Goal: Information Seeking & Learning: Get advice/opinions

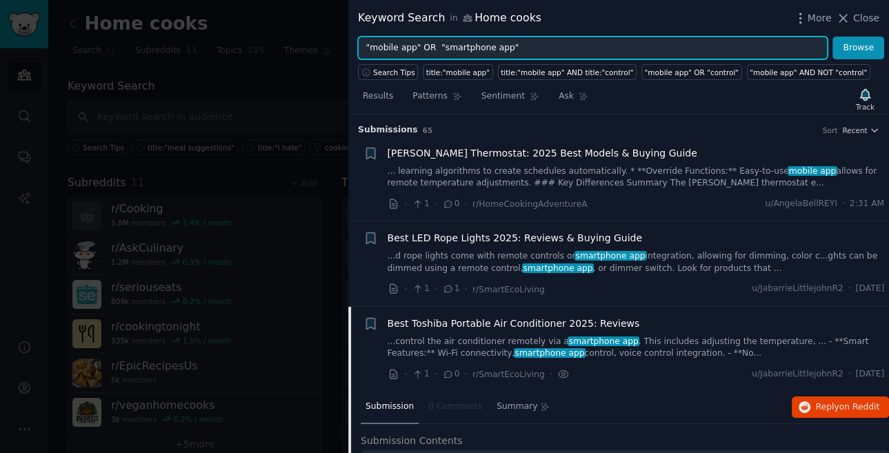
click at [554, 52] on input ""mobile app" OR "smartphone app"" at bounding box center [593, 48] width 470 height 23
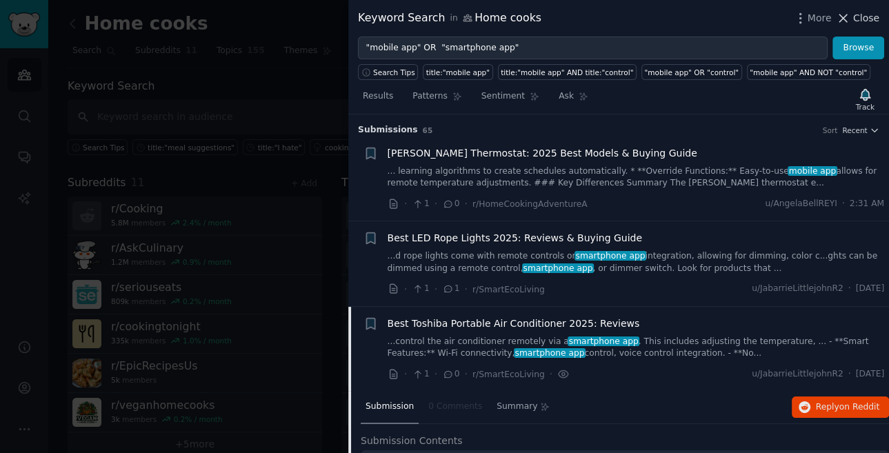
click at [856, 23] on span "Close" at bounding box center [866, 18] width 26 height 14
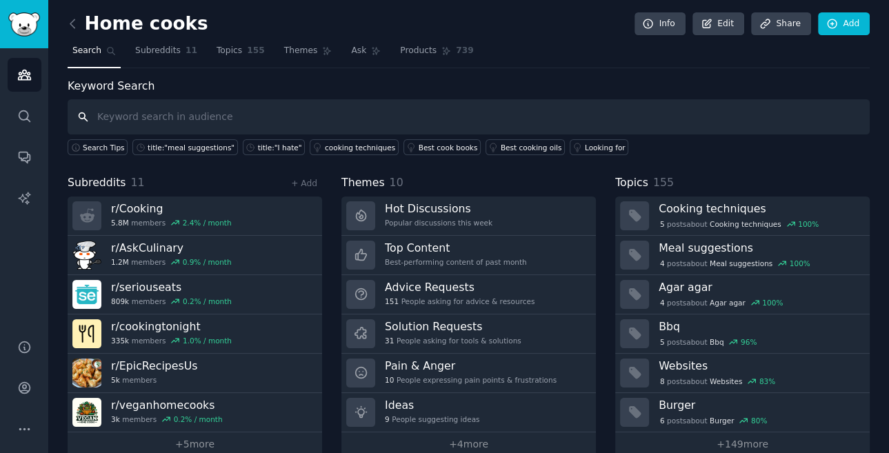
click at [169, 120] on input "text" at bounding box center [469, 116] width 802 height 35
click at [91, 50] on span "Search" at bounding box center [86, 51] width 29 height 12
click at [231, 50] on span "Topics" at bounding box center [230, 51] width 26 height 12
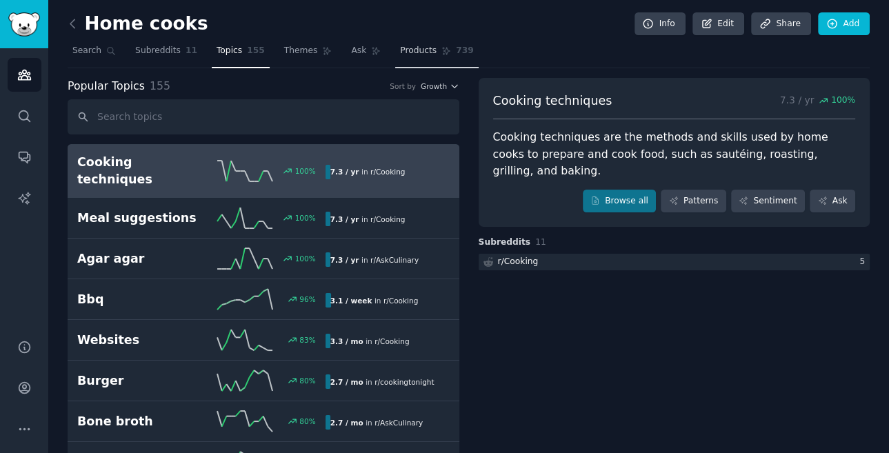
click at [420, 53] on span "Products" at bounding box center [418, 51] width 37 height 12
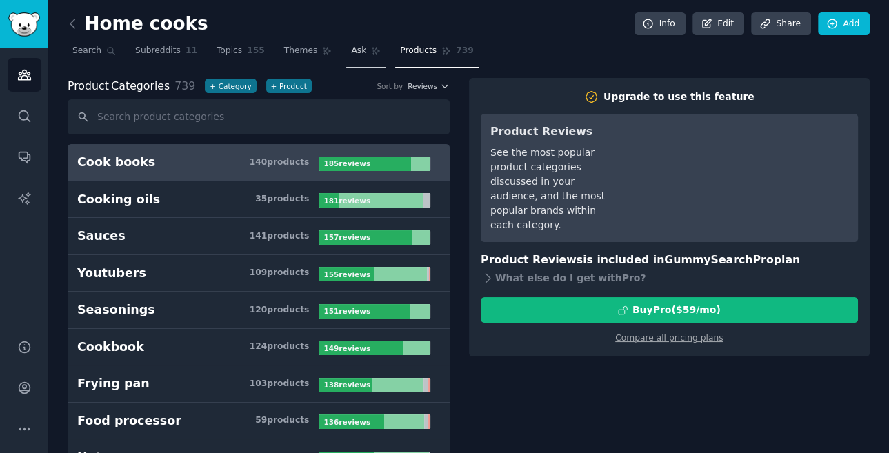
click at [352, 51] on span "Ask" at bounding box center [358, 51] width 15 height 12
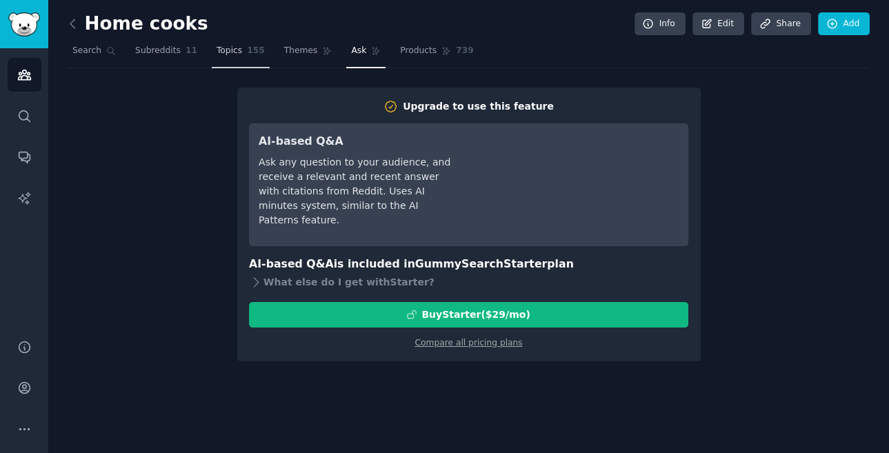
click at [229, 54] on span "Topics" at bounding box center [230, 51] width 26 height 12
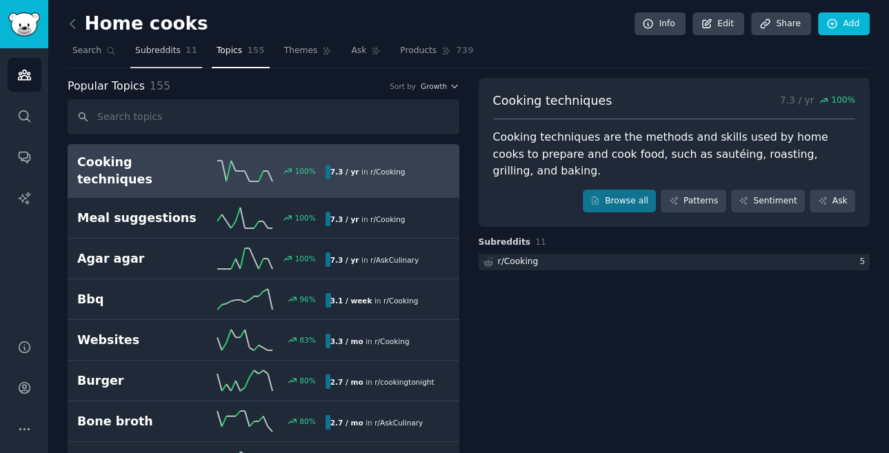
click at [167, 52] on span "Subreddits" at bounding box center [158, 51] width 46 height 12
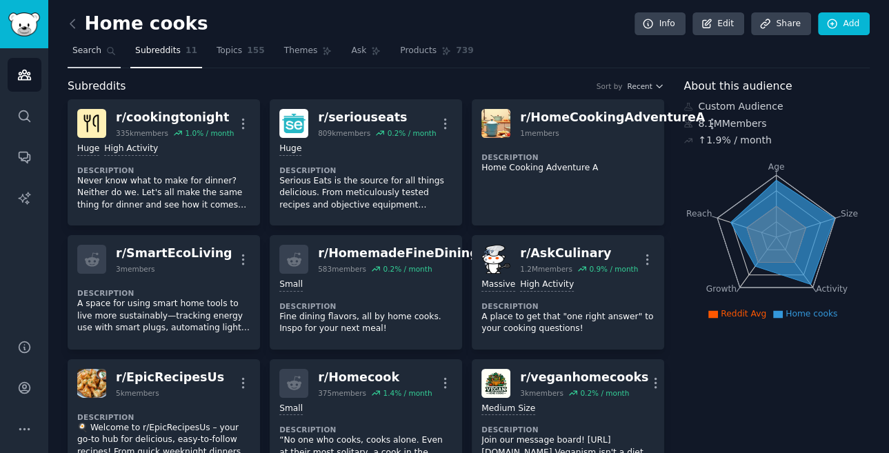
click at [89, 50] on span "Search" at bounding box center [86, 51] width 29 height 12
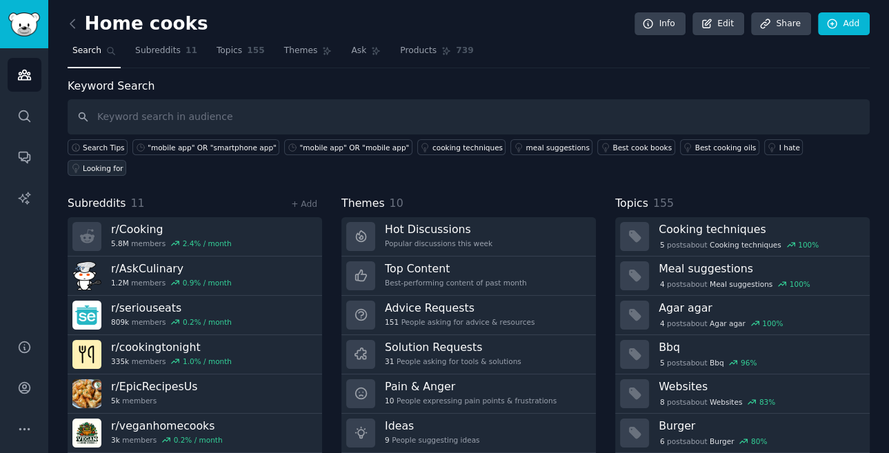
click at [123, 163] on div "Looking for" at bounding box center [103, 168] width 41 height 10
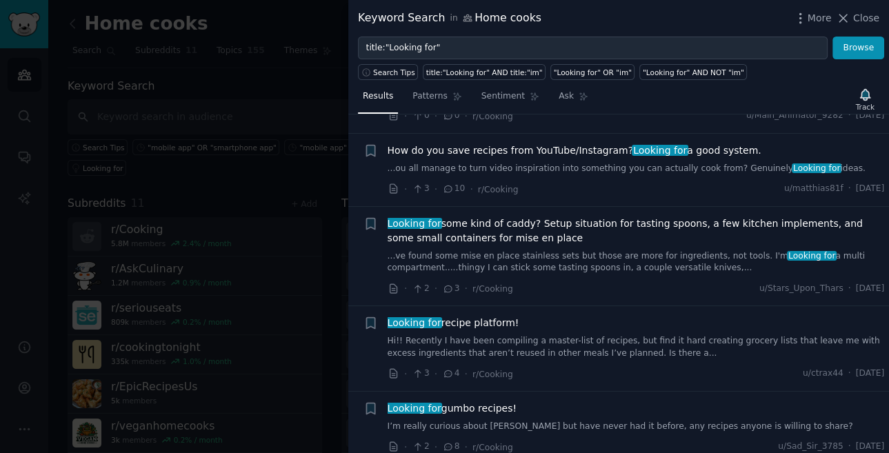
scroll to position [413, 0]
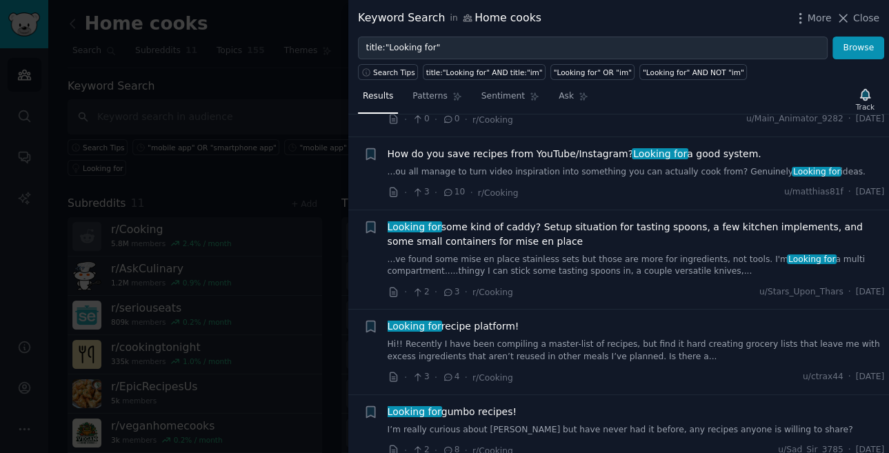
click at [539, 155] on span "How do you save recipes from YouTube/Instagram? Looking for a good system." at bounding box center [575, 154] width 374 height 14
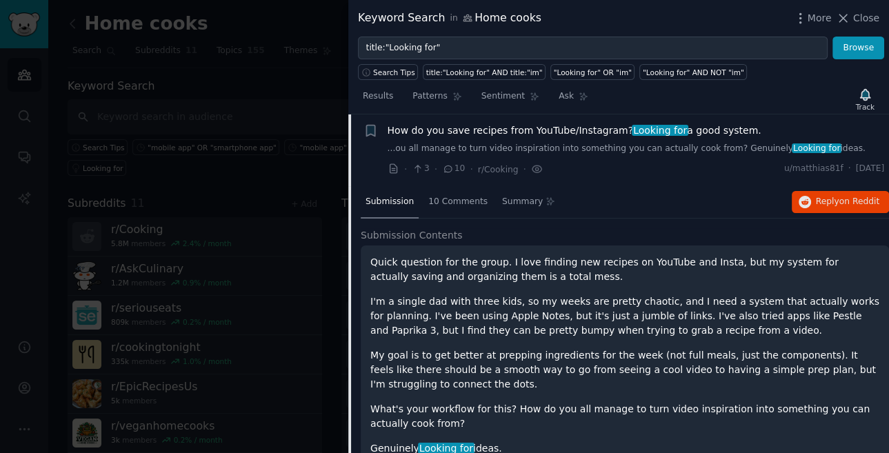
scroll to position [428, 0]
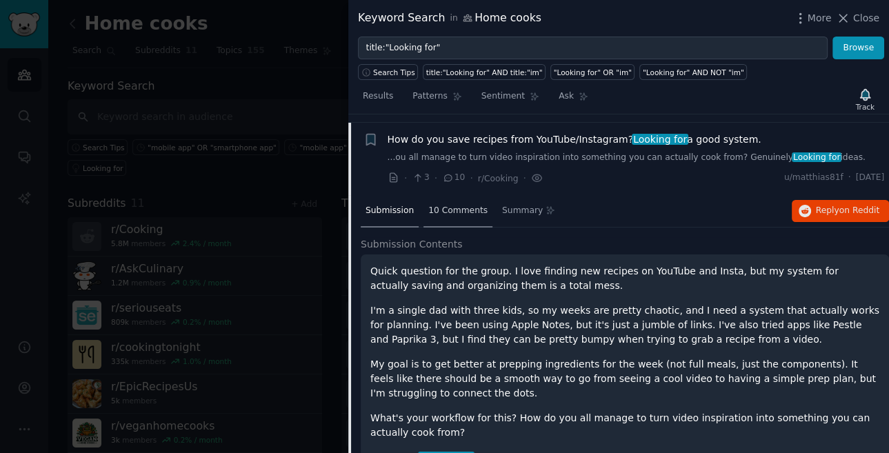
click at [465, 205] on span "10 Comments" at bounding box center [457, 211] width 59 height 12
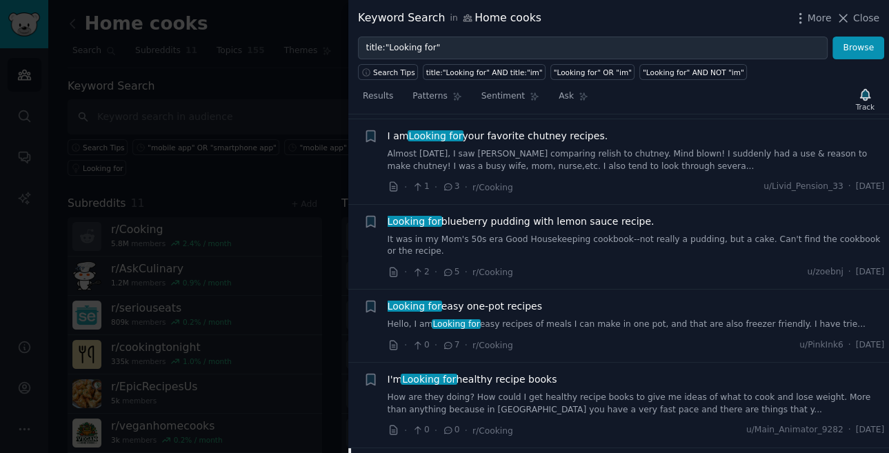
scroll to position [0, 0]
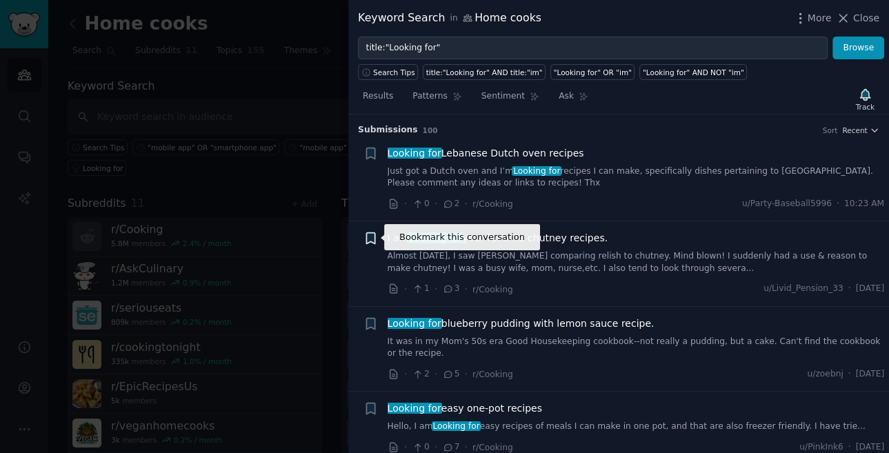
click at [365, 236] on icon "button" at bounding box center [370, 238] width 14 height 14
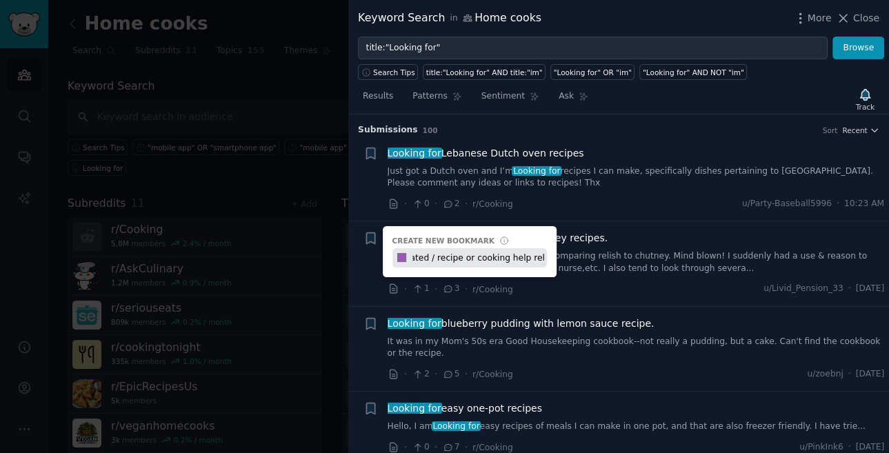
scroll to position [0, 95]
type input ""Looking for" app-related / recipe or cooking help related"
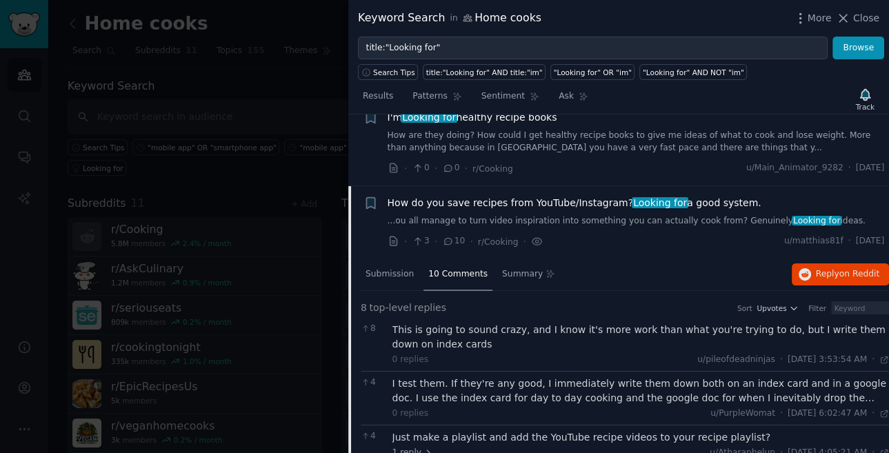
scroll to position [365, 0]
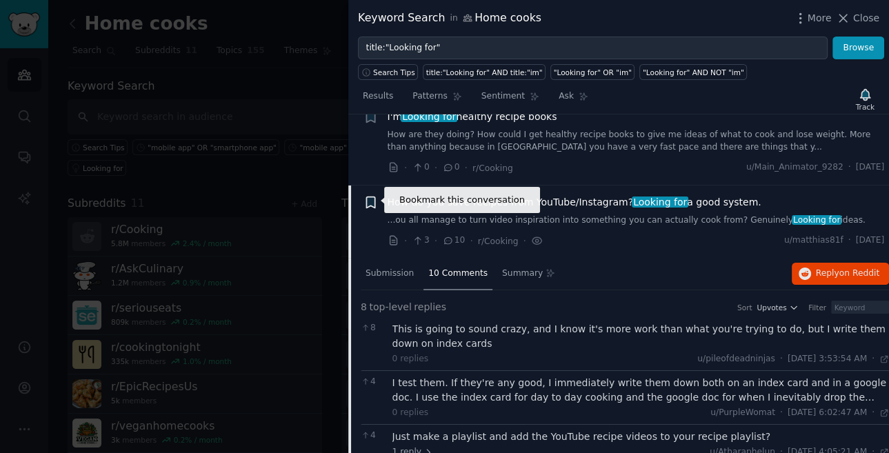
click at [369, 201] on icon "button" at bounding box center [370, 202] width 8 height 11
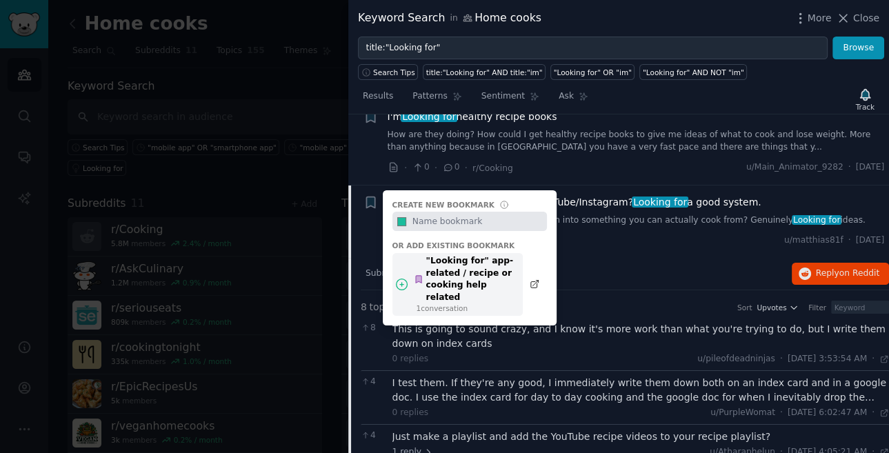
click at [463, 272] on div ""Looking for" app-related / recipe or cooking help related" at bounding box center [464, 279] width 101 height 48
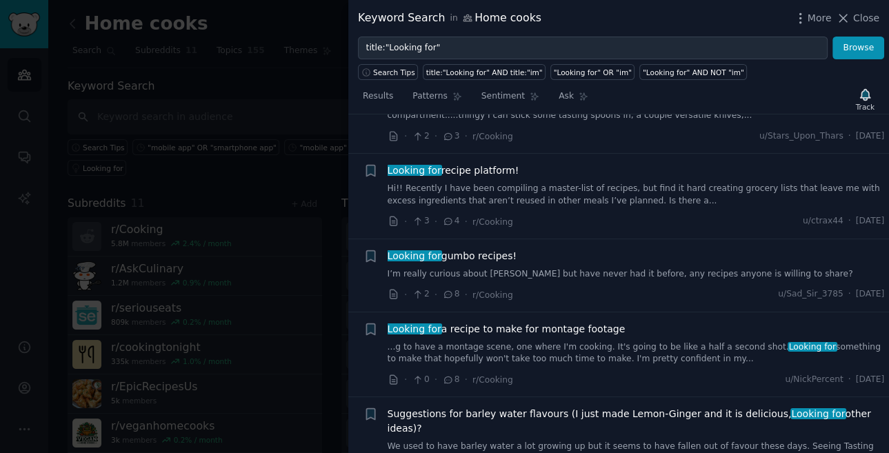
scroll to position [1032, 0]
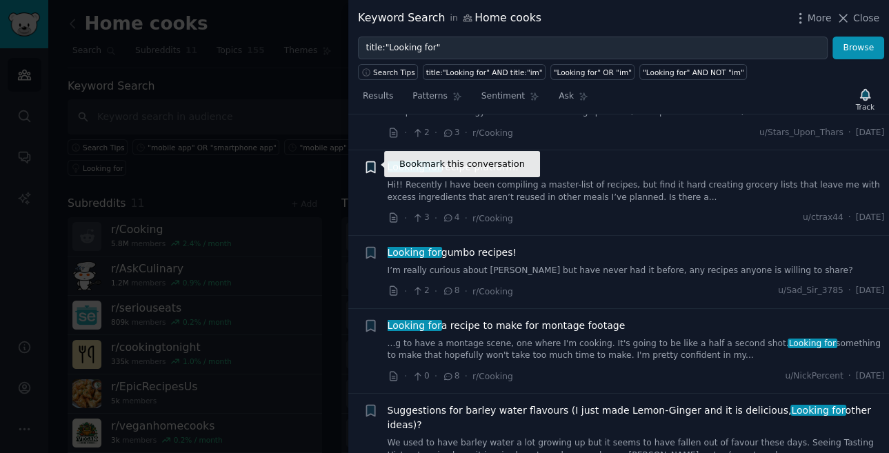
click at [368, 165] on icon "button" at bounding box center [370, 167] width 8 height 11
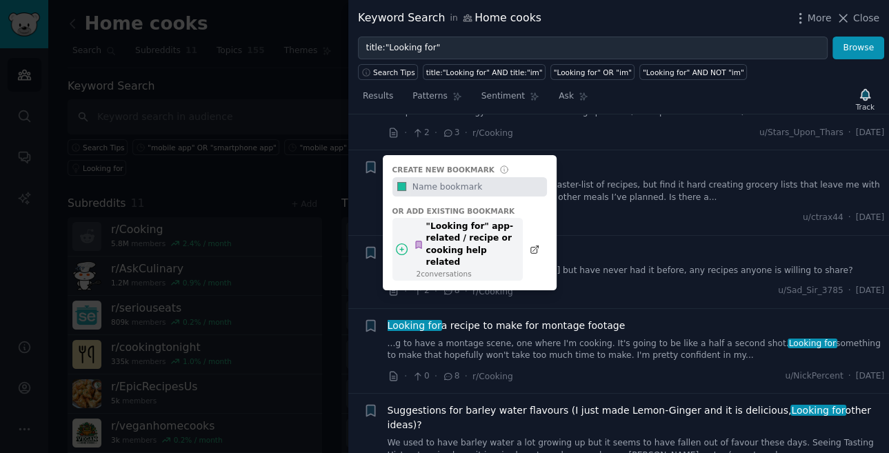
click at [400, 242] on icon at bounding box center [401, 249] width 14 height 14
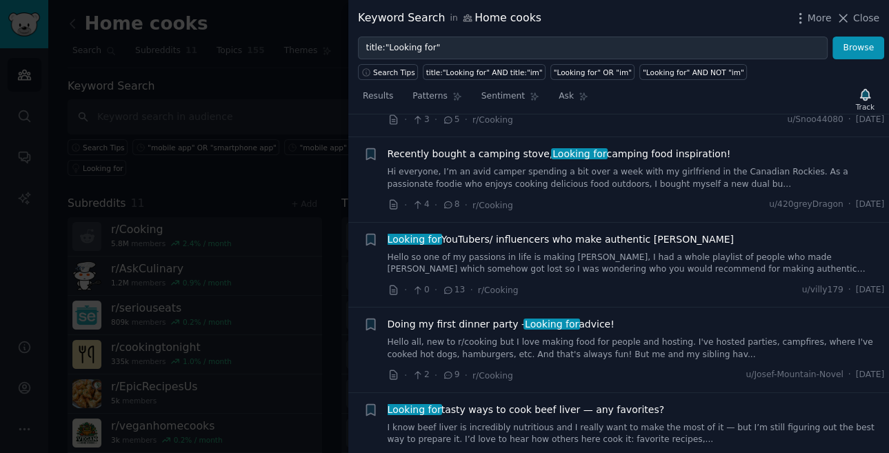
scroll to position [2233, 0]
click at [463, 251] on link "Hello so one of my passions in life is making [PERSON_NAME], I had a whole play…" at bounding box center [636, 263] width 497 height 24
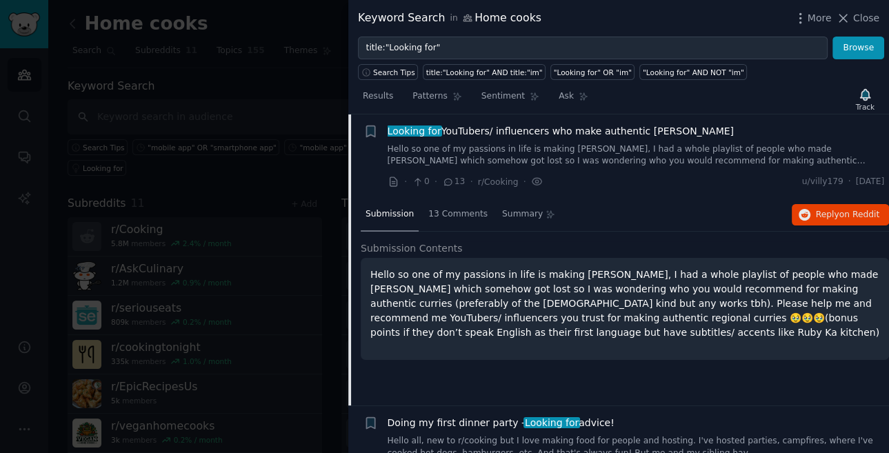
scroll to position [1871, 0]
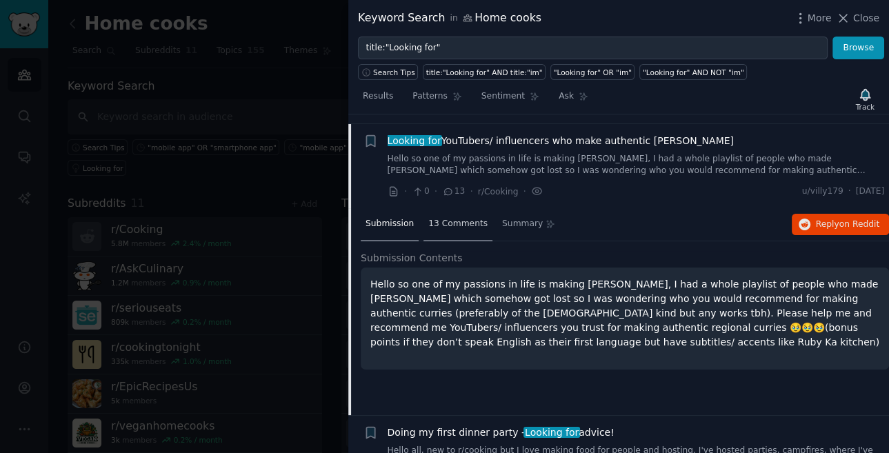
click at [460, 218] on span "13 Comments" at bounding box center [457, 224] width 59 height 12
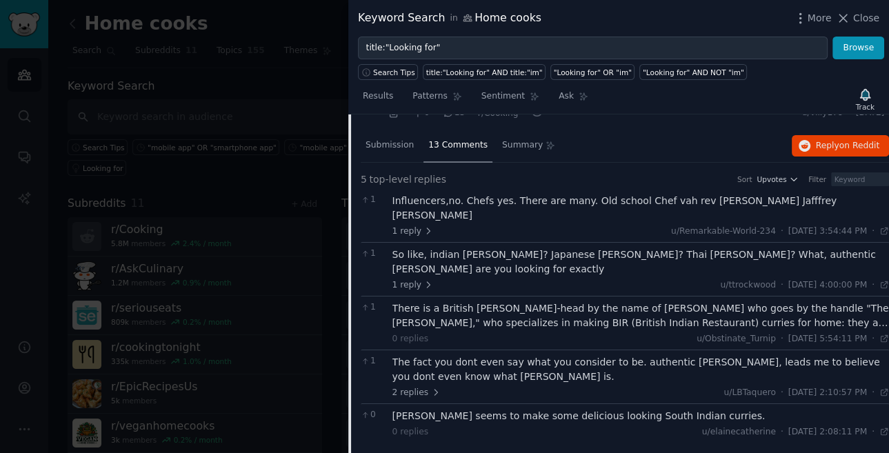
scroll to position [1954, 0]
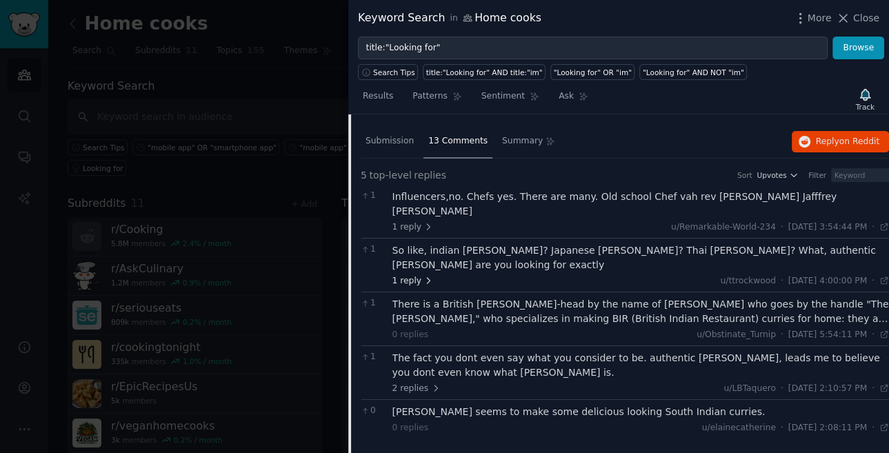
click at [411, 275] on span "1 reply" at bounding box center [412, 281] width 41 height 12
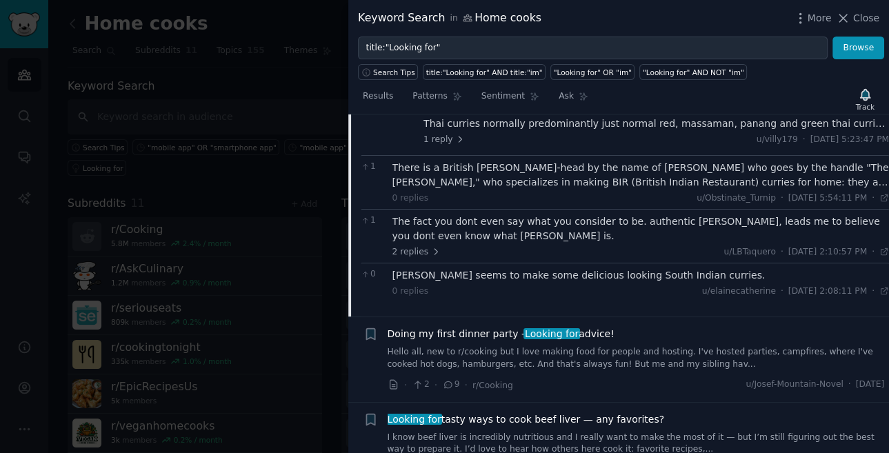
scroll to position [2153, 0]
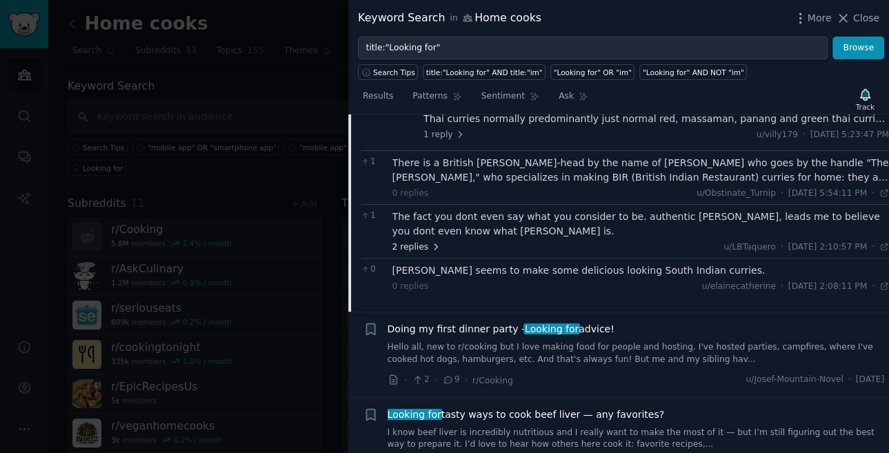
click at [420, 241] on span "2 replies" at bounding box center [416, 247] width 48 height 12
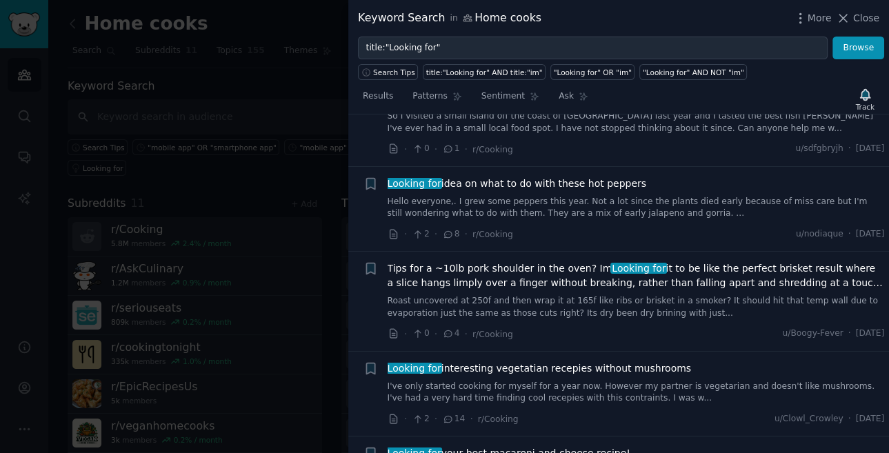
scroll to position [2622, 0]
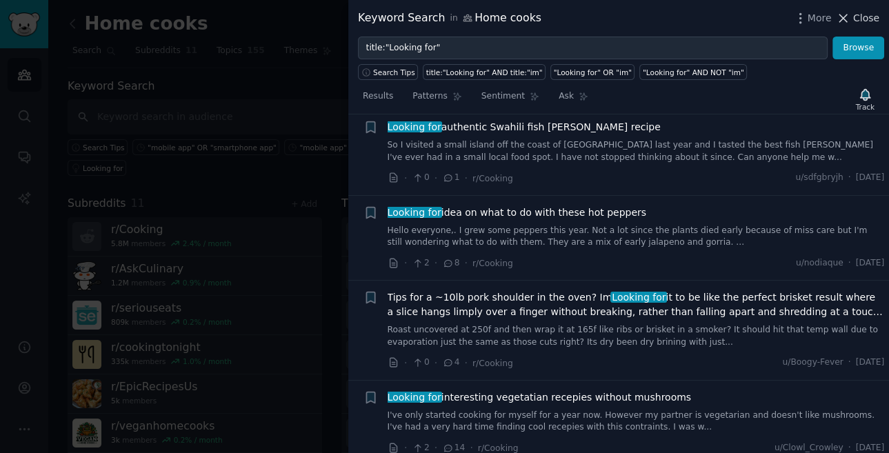
click at [856, 11] on span "Close" at bounding box center [866, 18] width 26 height 14
